Goal: Task Accomplishment & Management: Manage account settings

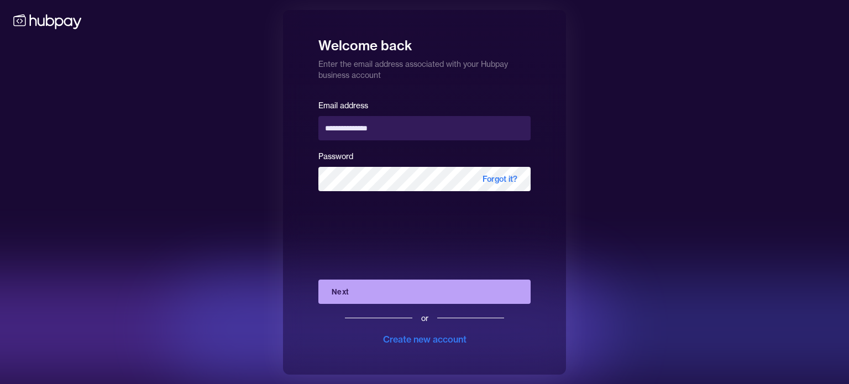
click at [414, 287] on button "Next" at bounding box center [424, 292] width 212 height 24
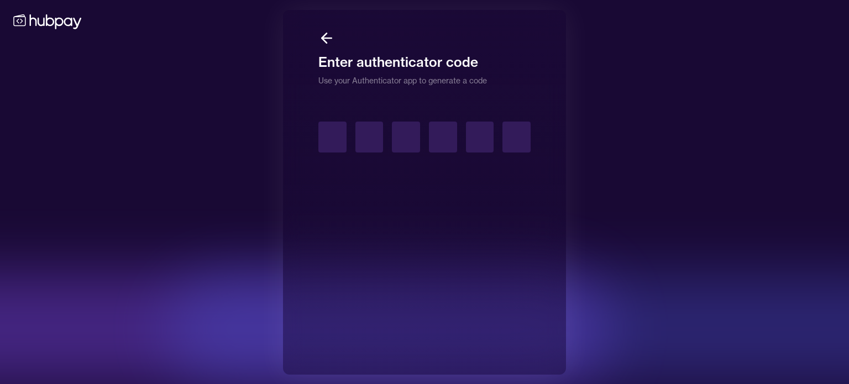
type input "*"
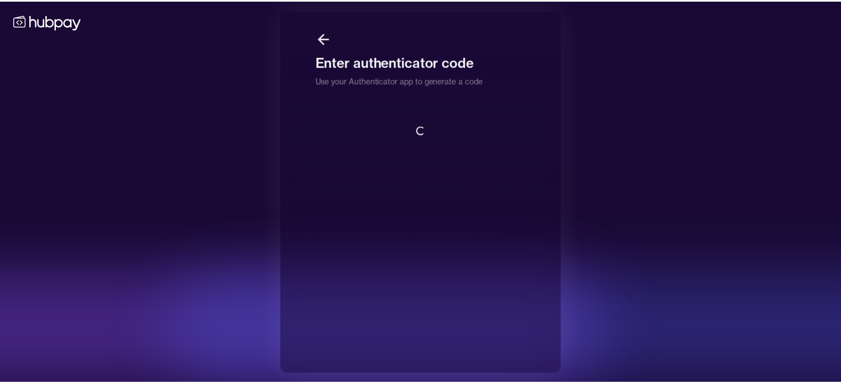
scroll to position [1, 0]
